Goal: Find specific page/section: Find specific page/section

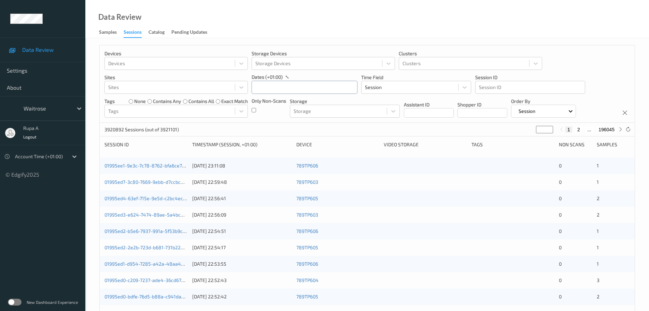
click at [305, 86] on input "text" at bounding box center [305, 87] width 106 height 13
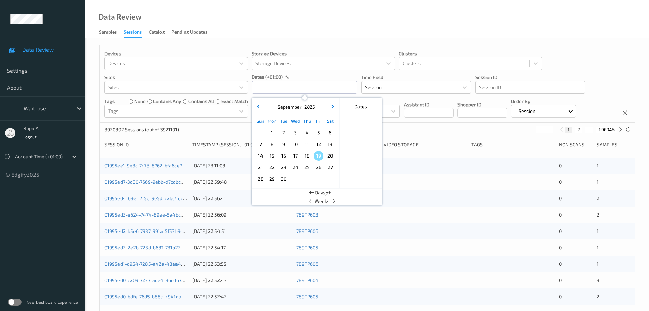
click at [310, 158] on span "18" at bounding box center [307, 156] width 10 height 10
click at [310, 159] on span "18" at bounding box center [307, 156] width 10 height 10
type input "[DATE] 00:00 -> [DATE] 23:59"
click at [347, 28] on div "Data Review Samples Sessions Catalog Pending Updates" at bounding box center [367, 19] width 564 height 38
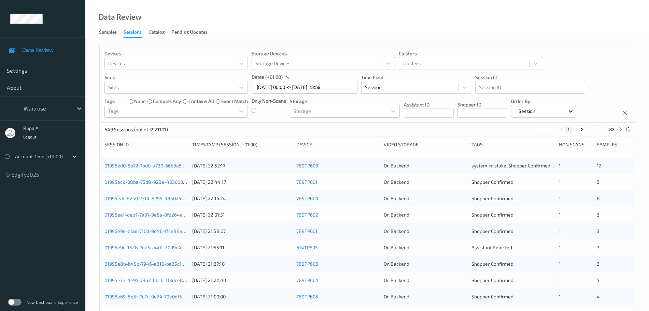
drag, startPoint x: 515, startPoint y: 131, endPoint x: 481, endPoint y: 128, distance: 33.9
click at [496, 131] on div "649 Sessions (out of 3921101) * 1 2 ... 33" at bounding box center [367, 130] width 535 height 14
type input "*"
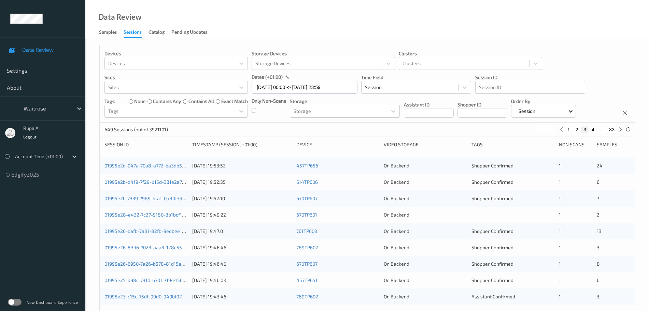
click at [438, 24] on div "Data Review Samples Sessions Catalog Pending Updates" at bounding box center [367, 19] width 564 height 38
click at [15, 305] on label at bounding box center [15, 302] width 14 height 7
